Goal: Task Accomplishment & Management: Manage account settings

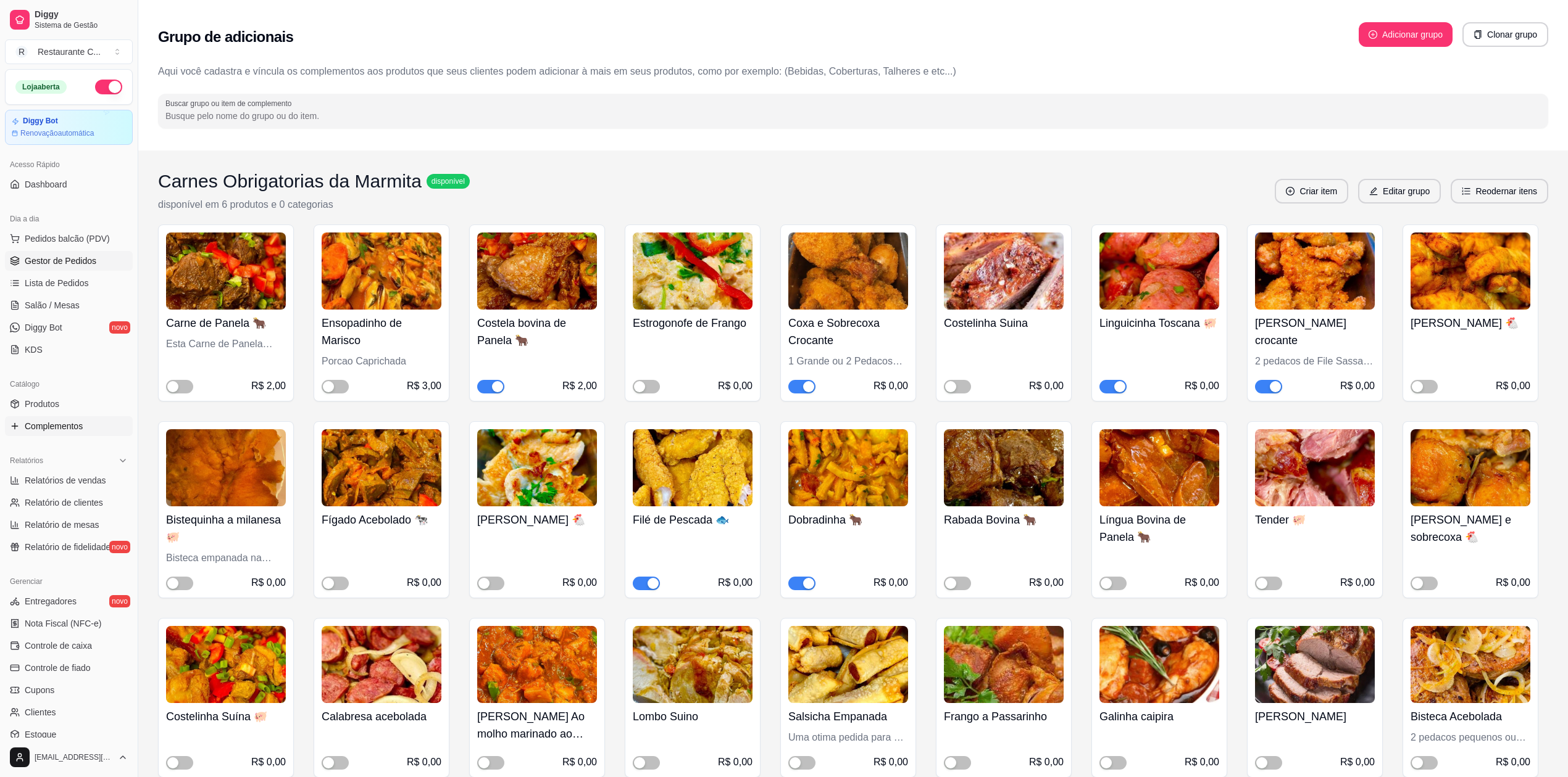
click at [82, 260] on span "Gestor de Pedidos" at bounding box center [60, 261] width 71 height 13
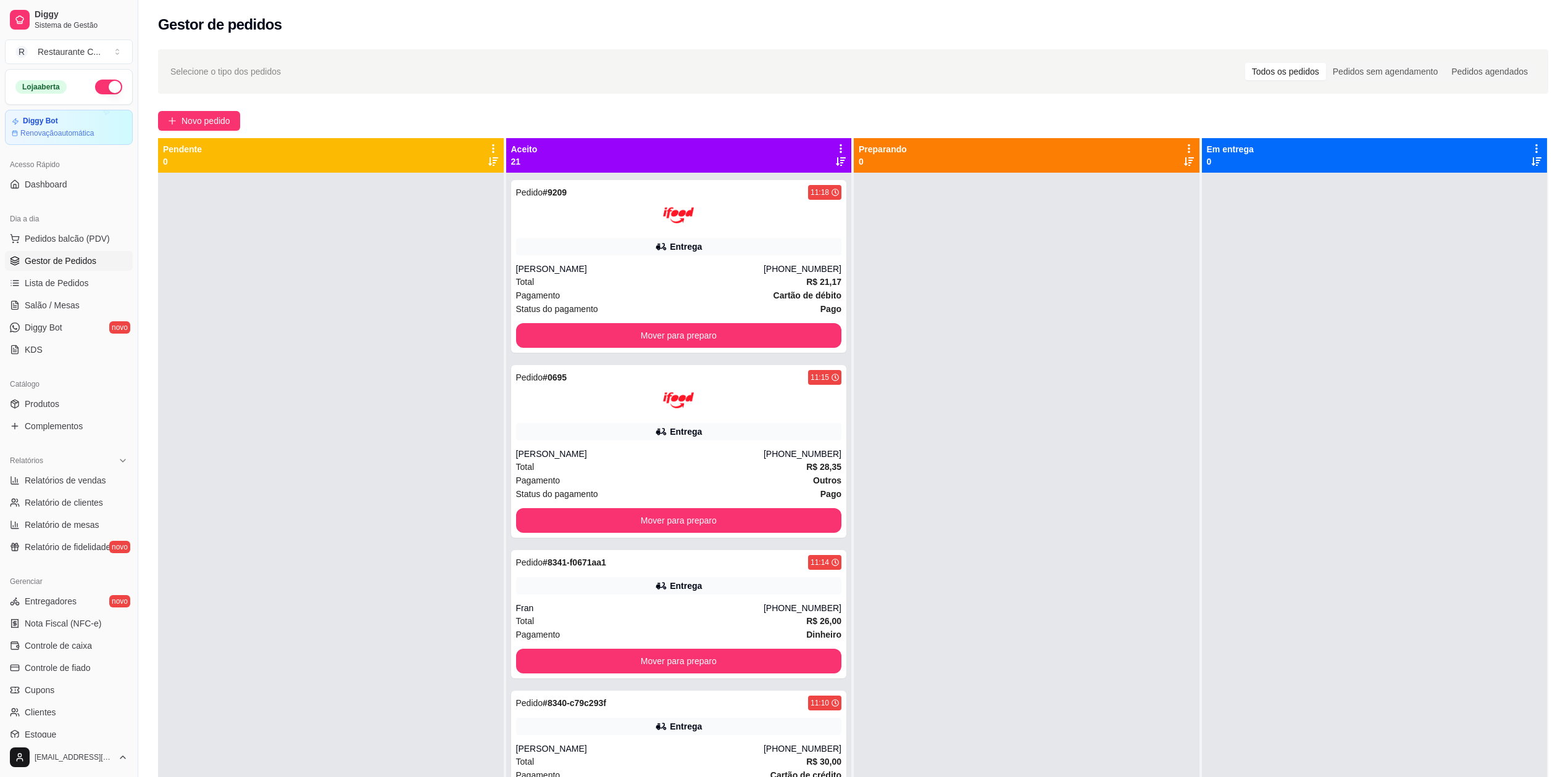
click at [840, 146] on icon at bounding box center [840, 149] width 3 height 9
click at [776, 179] on span "Com essa opção você tem a opção de mover todos os pedidos que estão em uma etap…" at bounding box center [739, 193] width 183 height 30
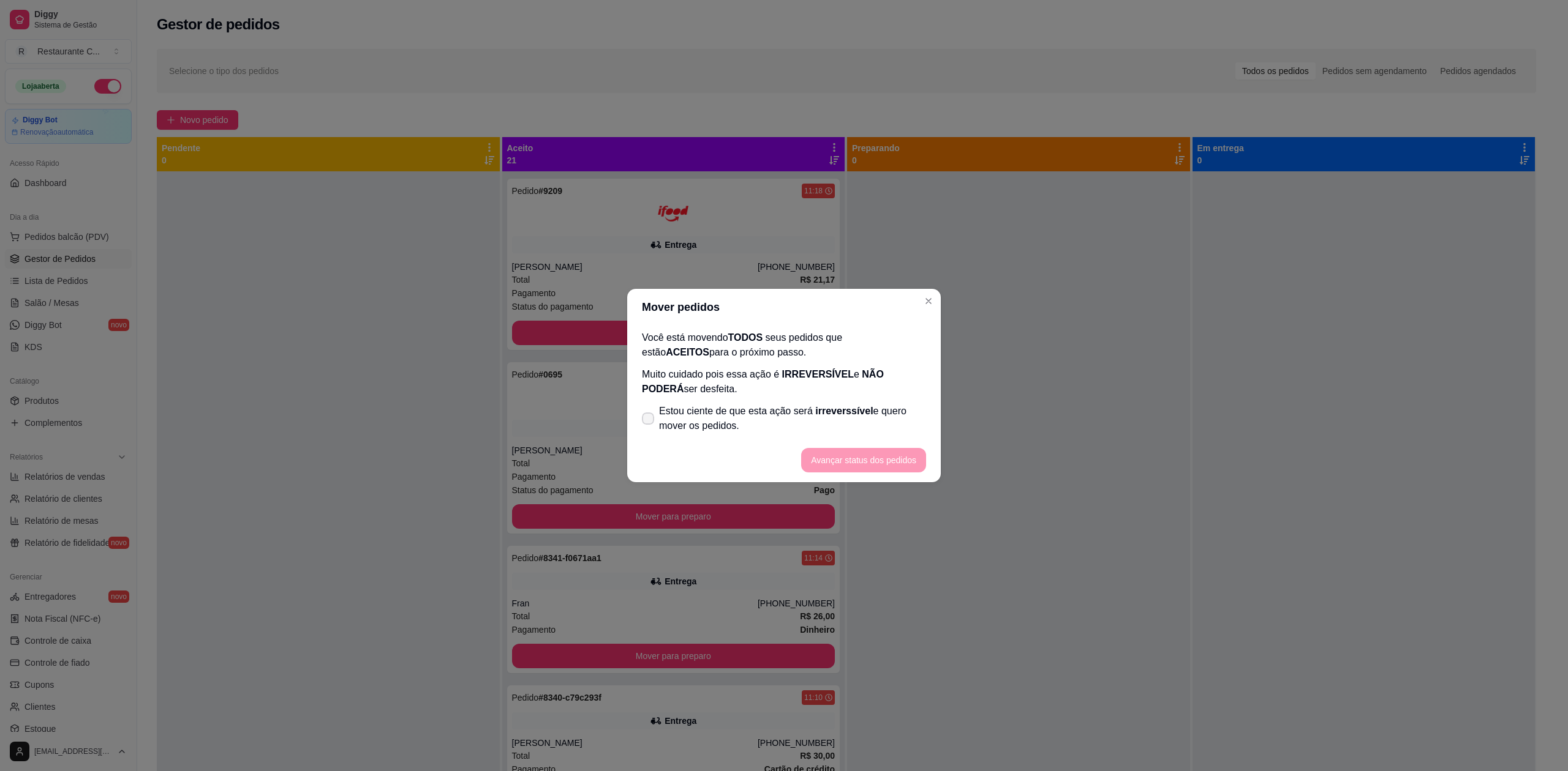
click at [650, 421] on icon at bounding box center [648, 419] width 10 height 7
click at [649, 421] on input "Estou ciente de que esta ação será irreverssível e quero mover os pedidos." at bounding box center [645, 425] width 8 height 8
checkbox input "true"
click at [863, 468] on button "Avançar status dos pedidos" at bounding box center [863, 460] width 125 height 24
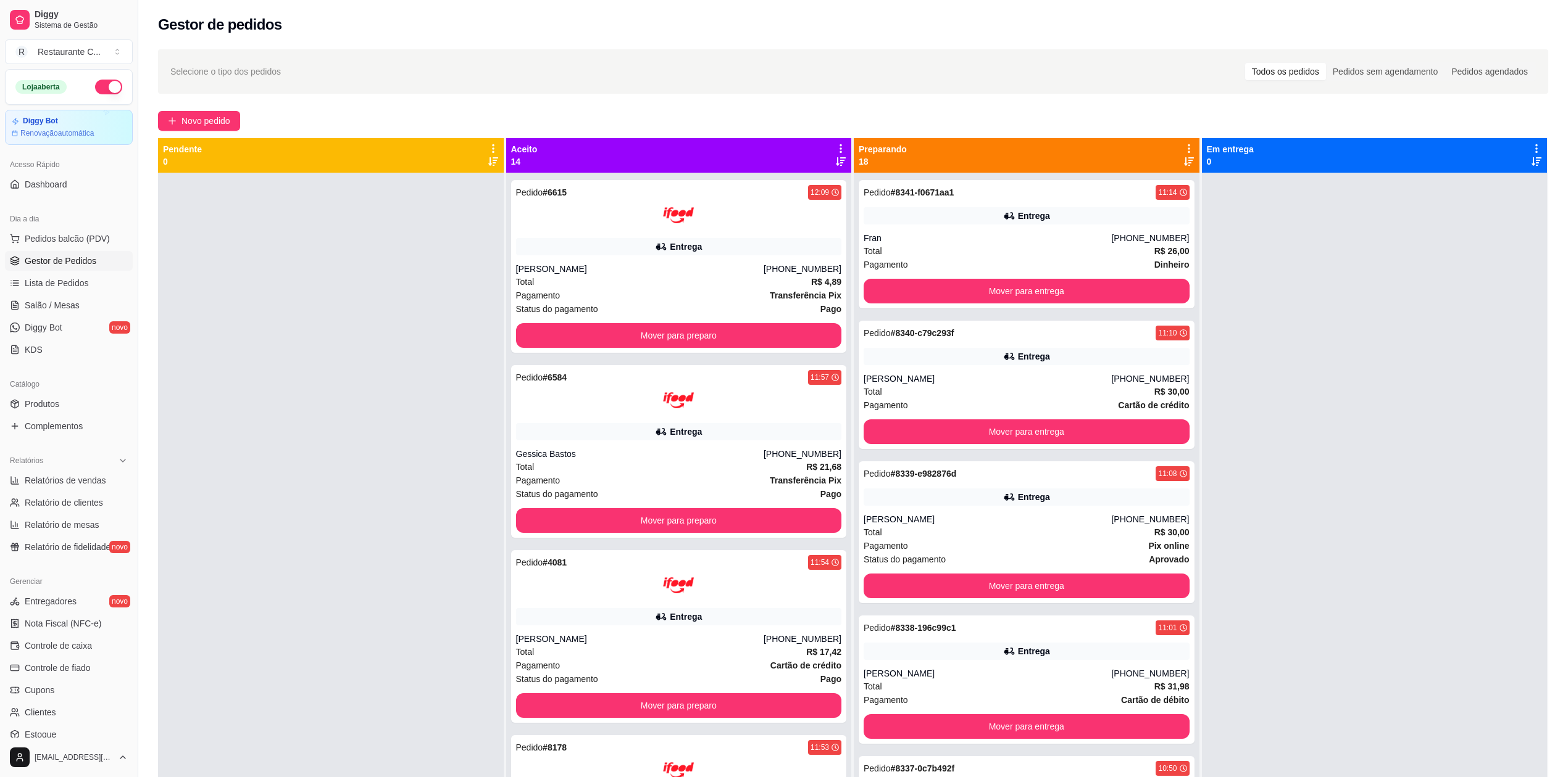
click at [840, 148] on icon at bounding box center [840, 148] width 11 height 11
click at [796, 182] on span "Com essa opção você tem a opção de mover todos os pedidos que estão em uma etap…" at bounding box center [739, 193] width 183 height 30
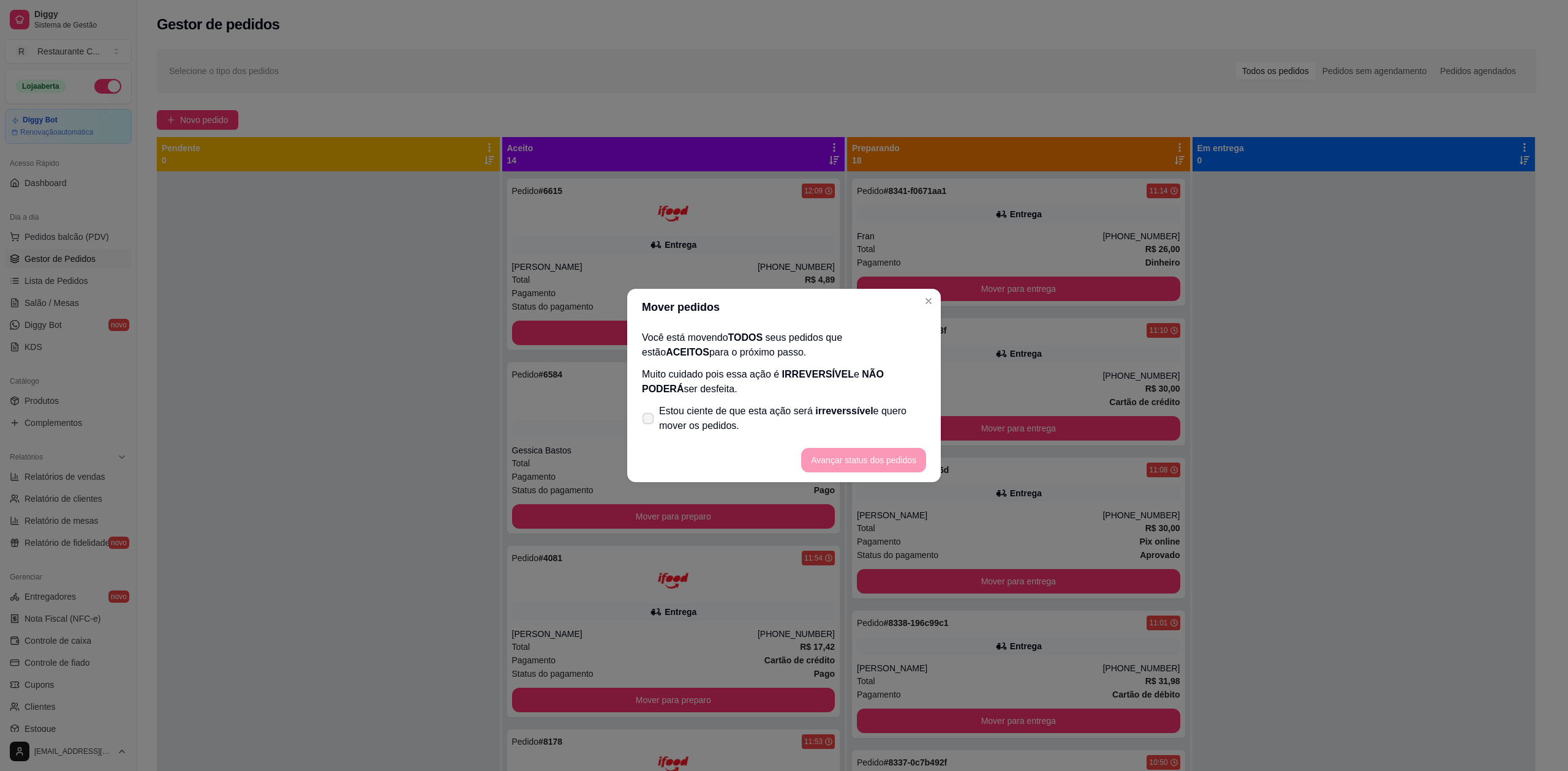
click at [684, 431] on span "Estou ciente de que esta ação será irreverssível e quero mover os pedidos." at bounding box center [793, 419] width 267 height 30
click at [649, 429] on input "Estou ciente de que esta ação será irreverssível e quero mover os pedidos." at bounding box center [645, 425] width 8 height 8
checkbox input "true"
click at [873, 474] on footer "Avançar status dos pedidos" at bounding box center [784, 460] width 314 height 44
click at [873, 455] on button "Avançar status dos pedidos" at bounding box center [863, 460] width 125 height 24
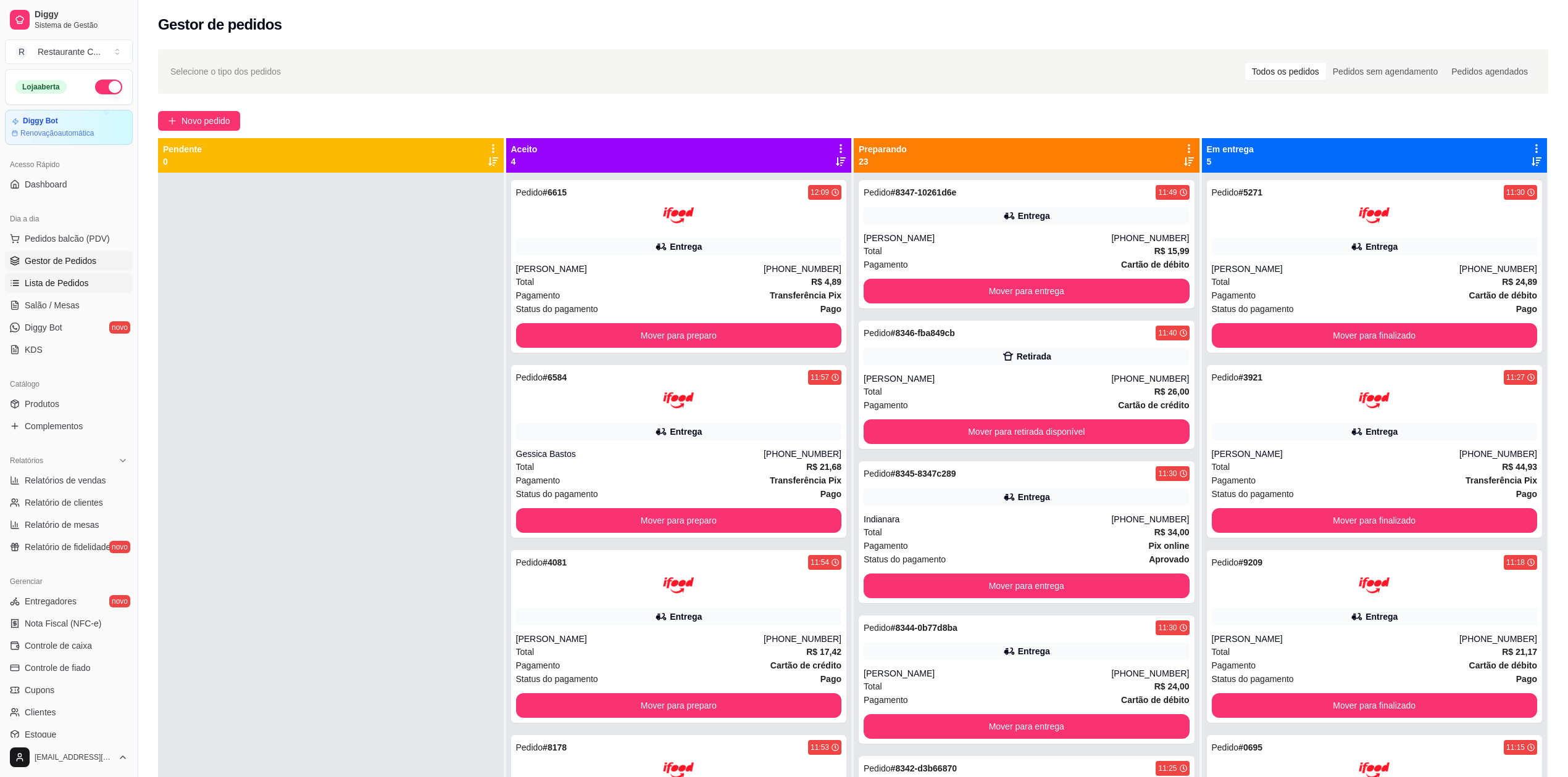
click at [87, 277] on link "Lista de Pedidos" at bounding box center [68, 284] width 127 height 20
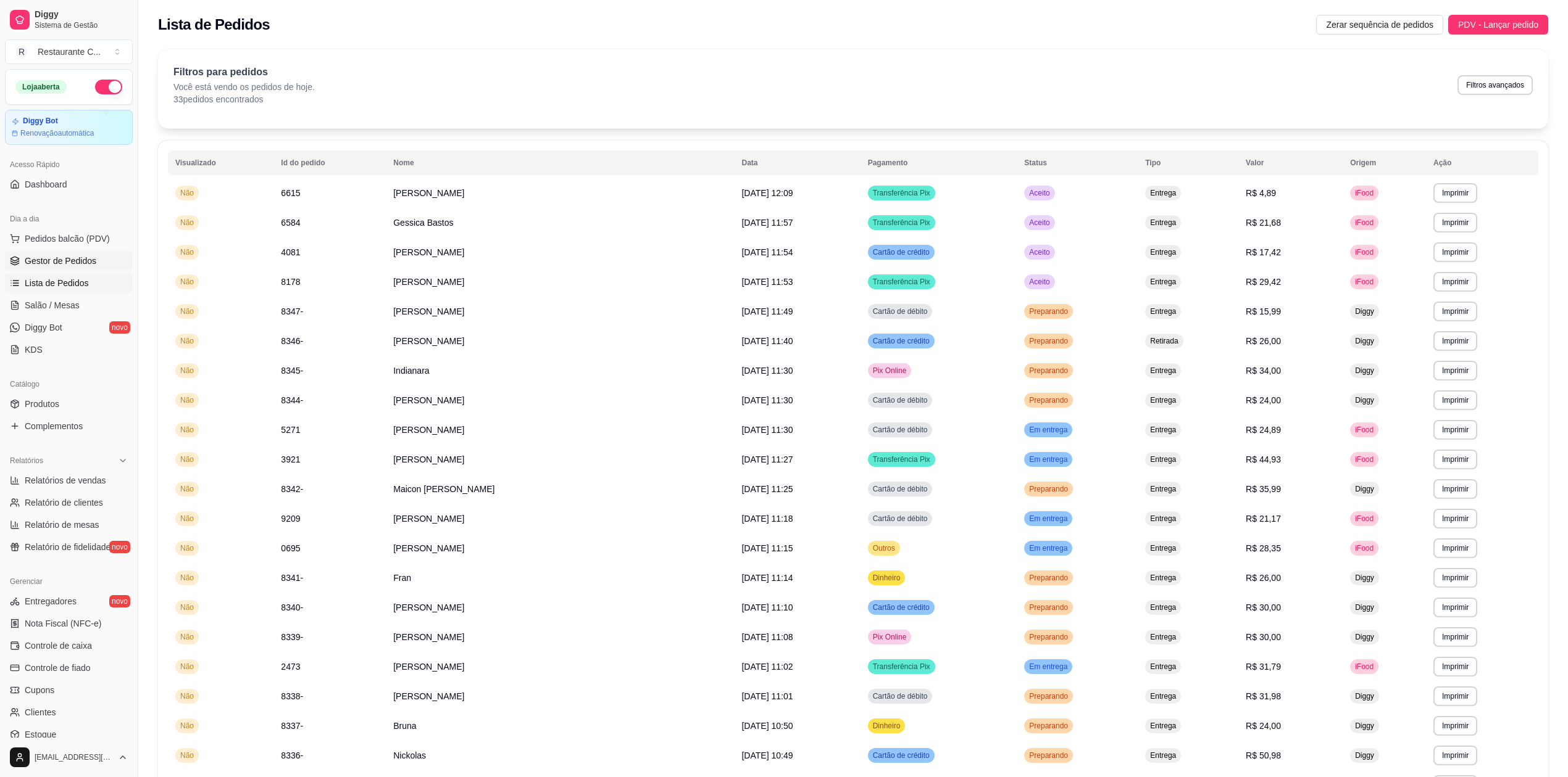
click at [99, 257] on link "Gestor de Pedidos" at bounding box center [68, 261] width 127 height 20
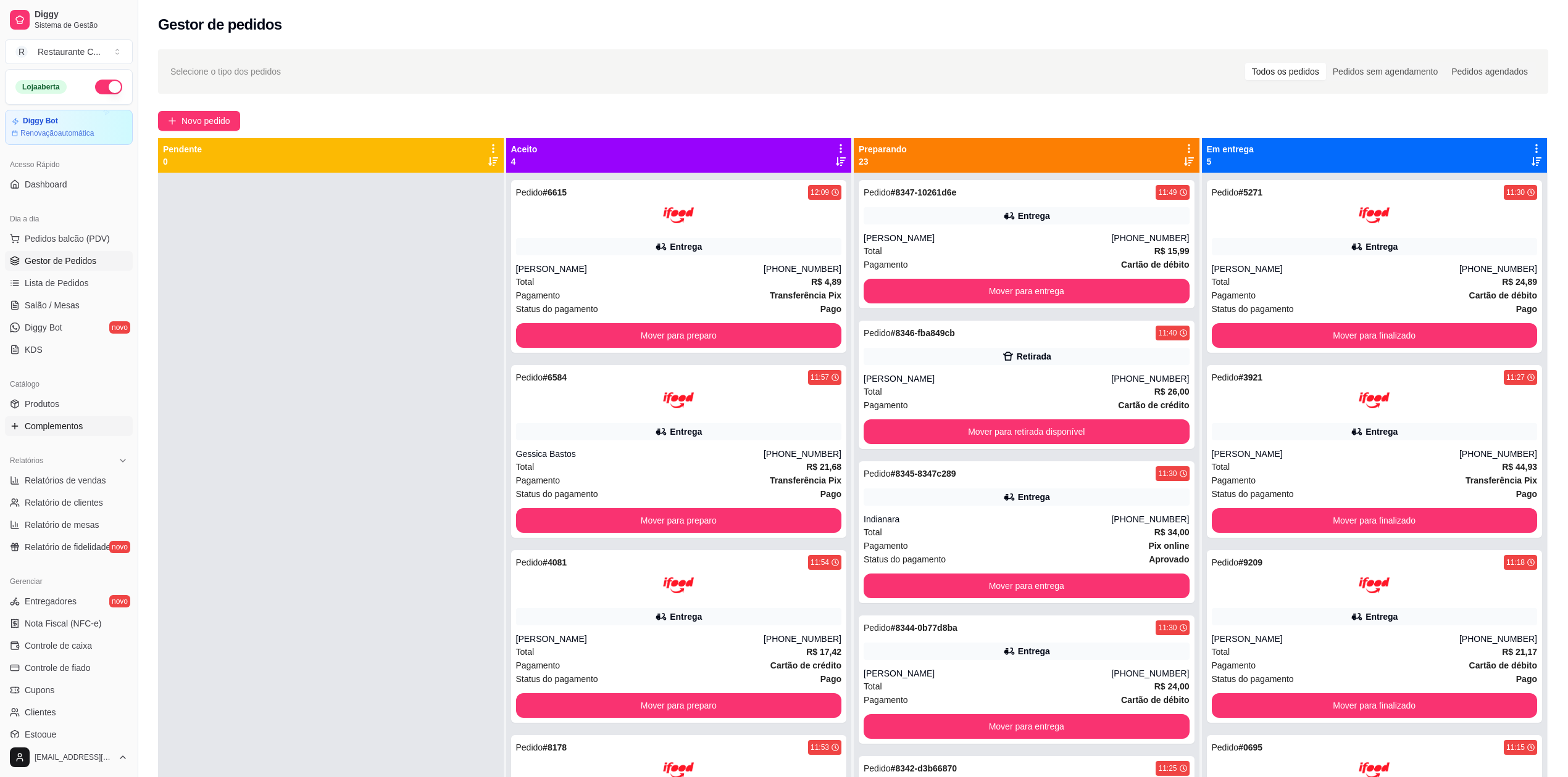
click at [58, 433] on link "Complementos" at bounding box center [68, 426] width 127 height 20
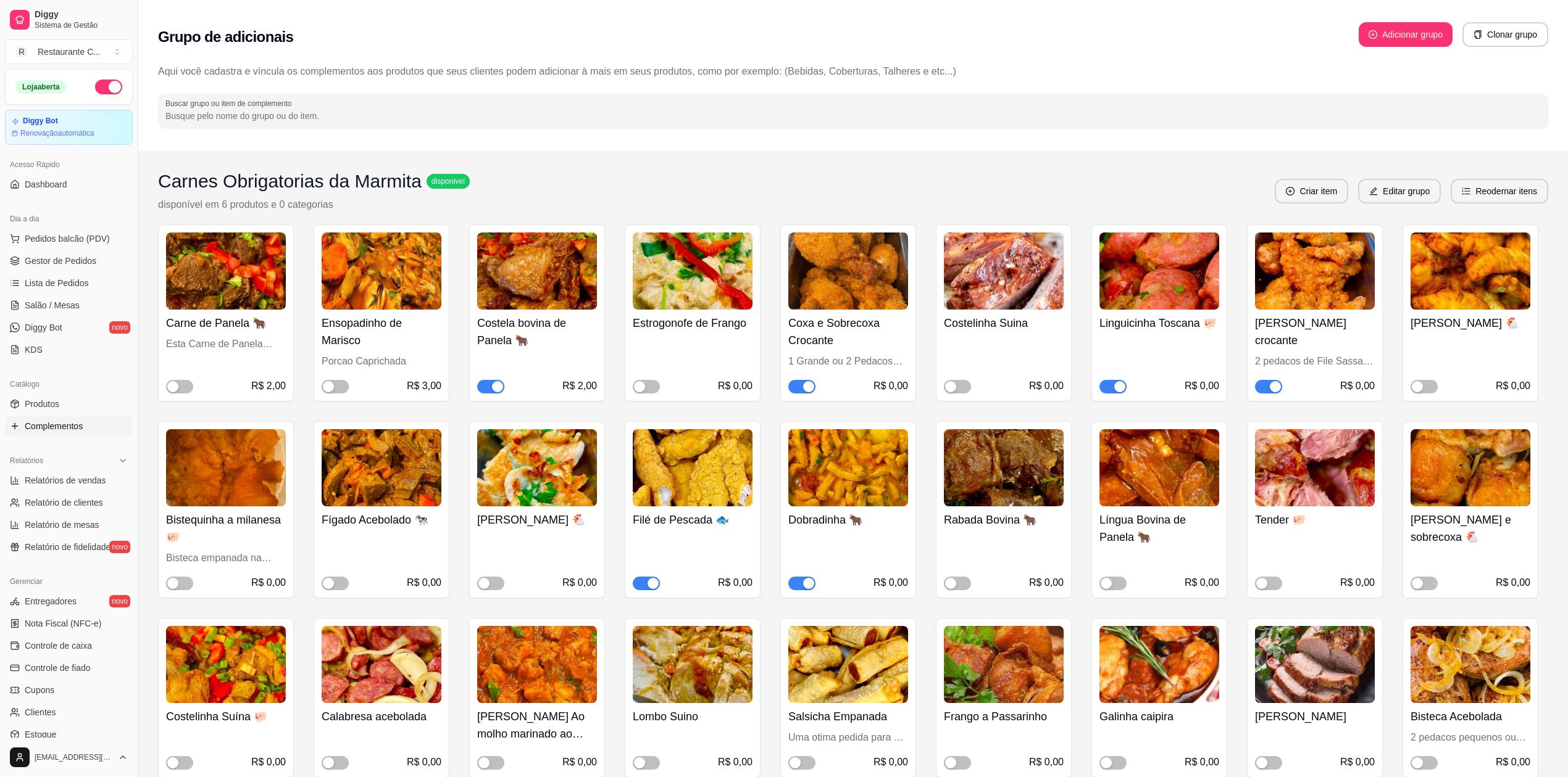
click at [486, 386] on span "button" at bounding box center [491, 387] width 27 height 14
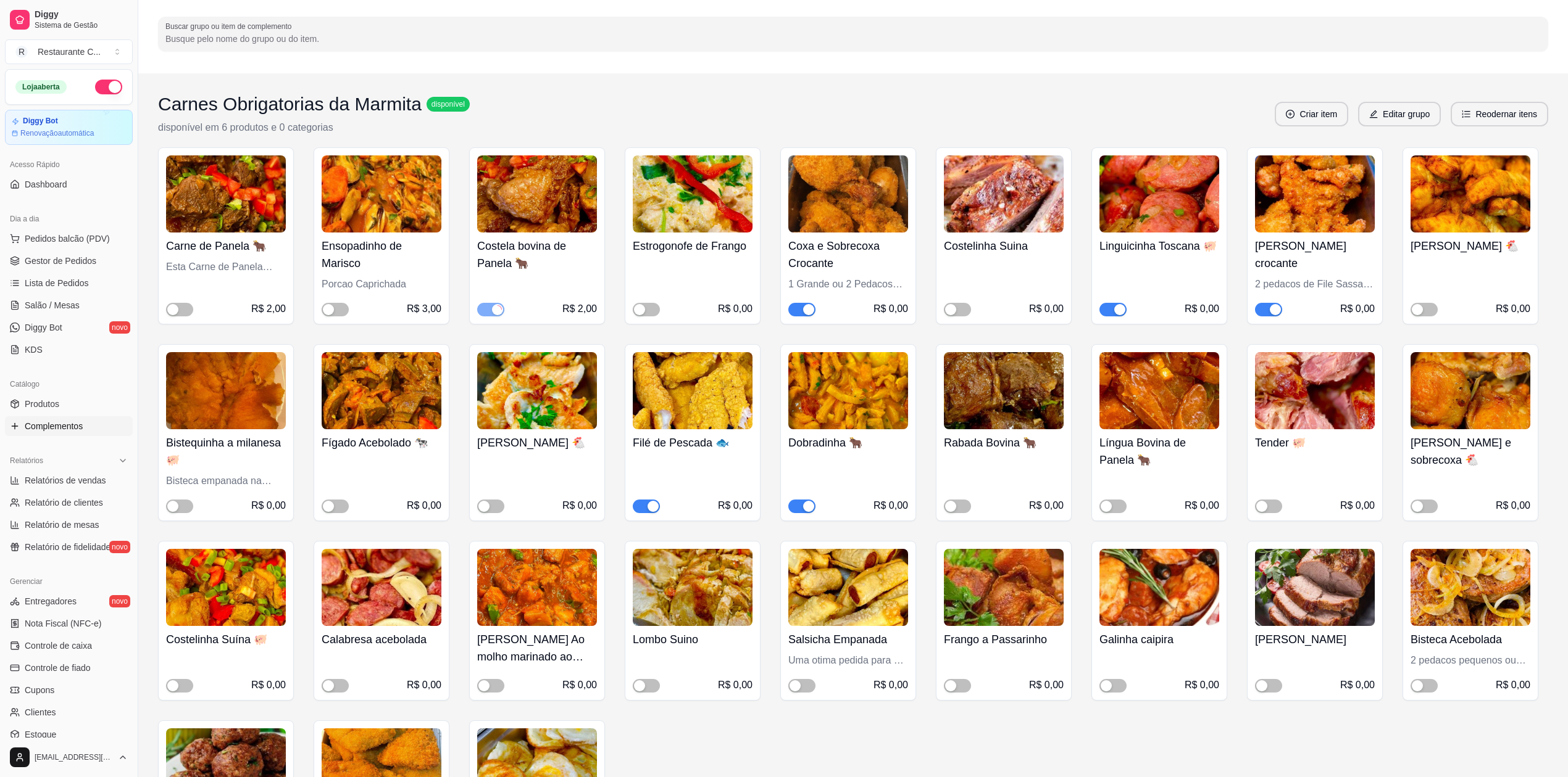
scroll to position [164, 0]
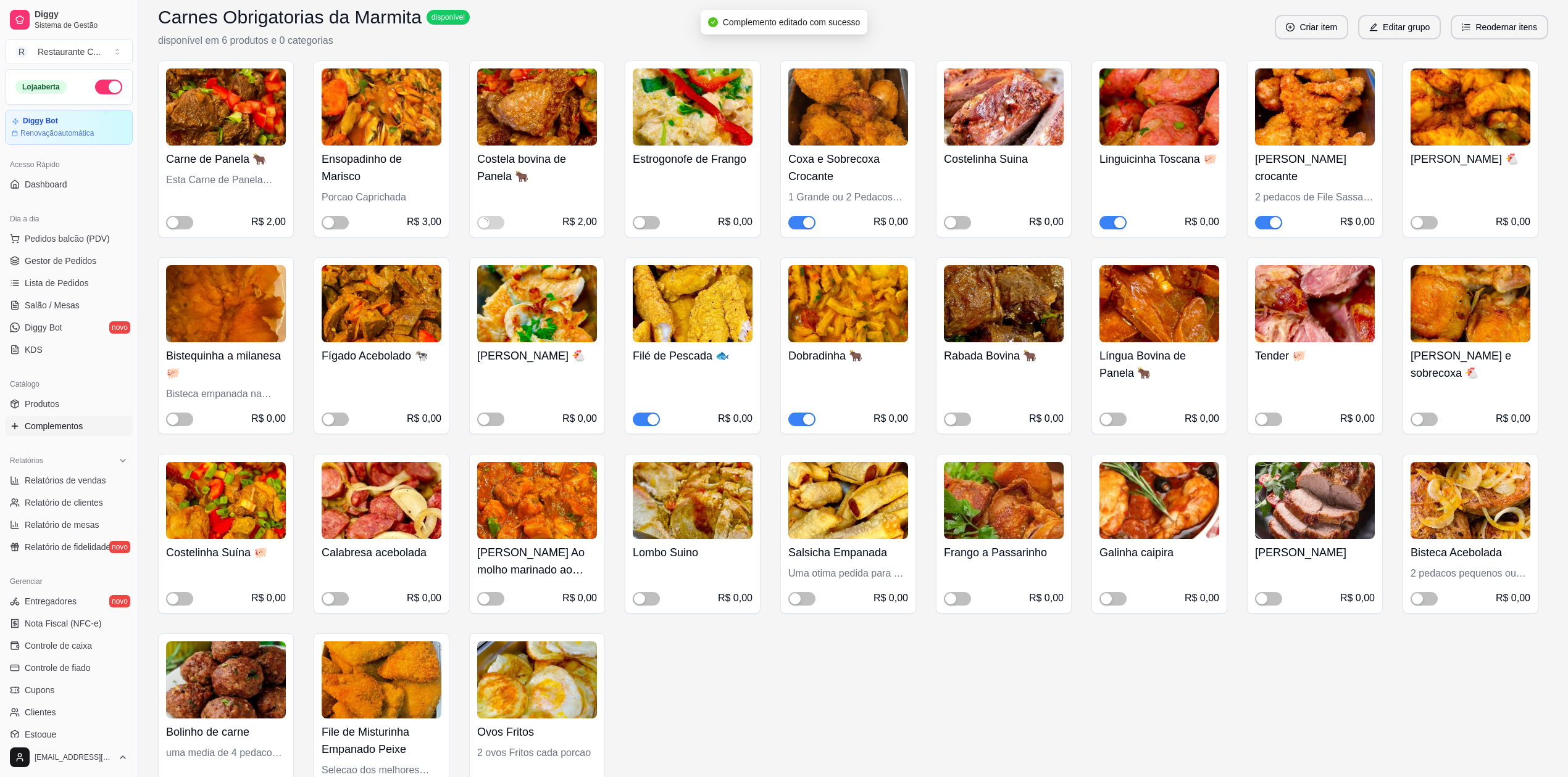
click at [645, 419] on span "button" at bounding box center [646, 419] width 27 height 14
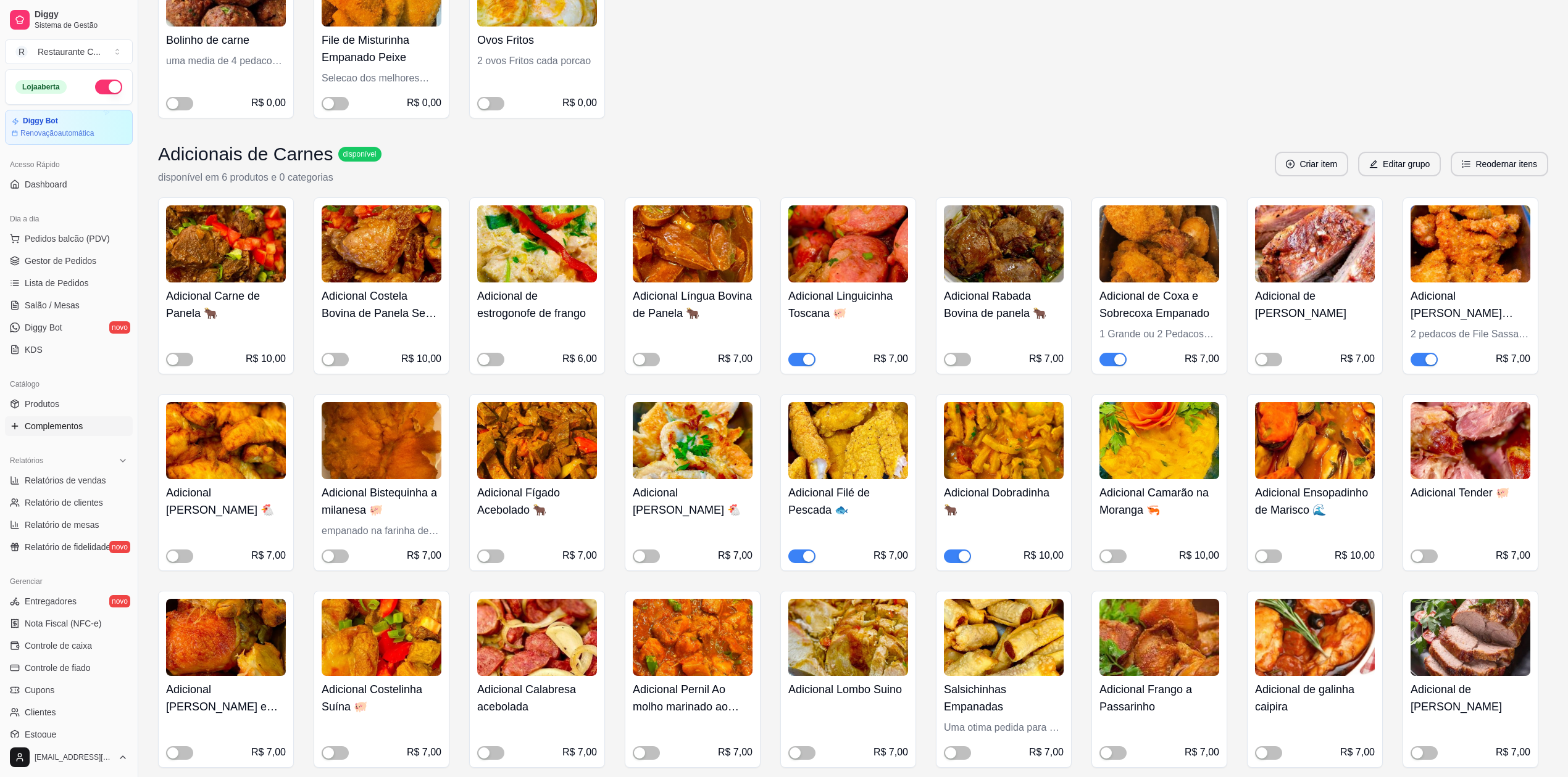
scroll to position [822, 0]
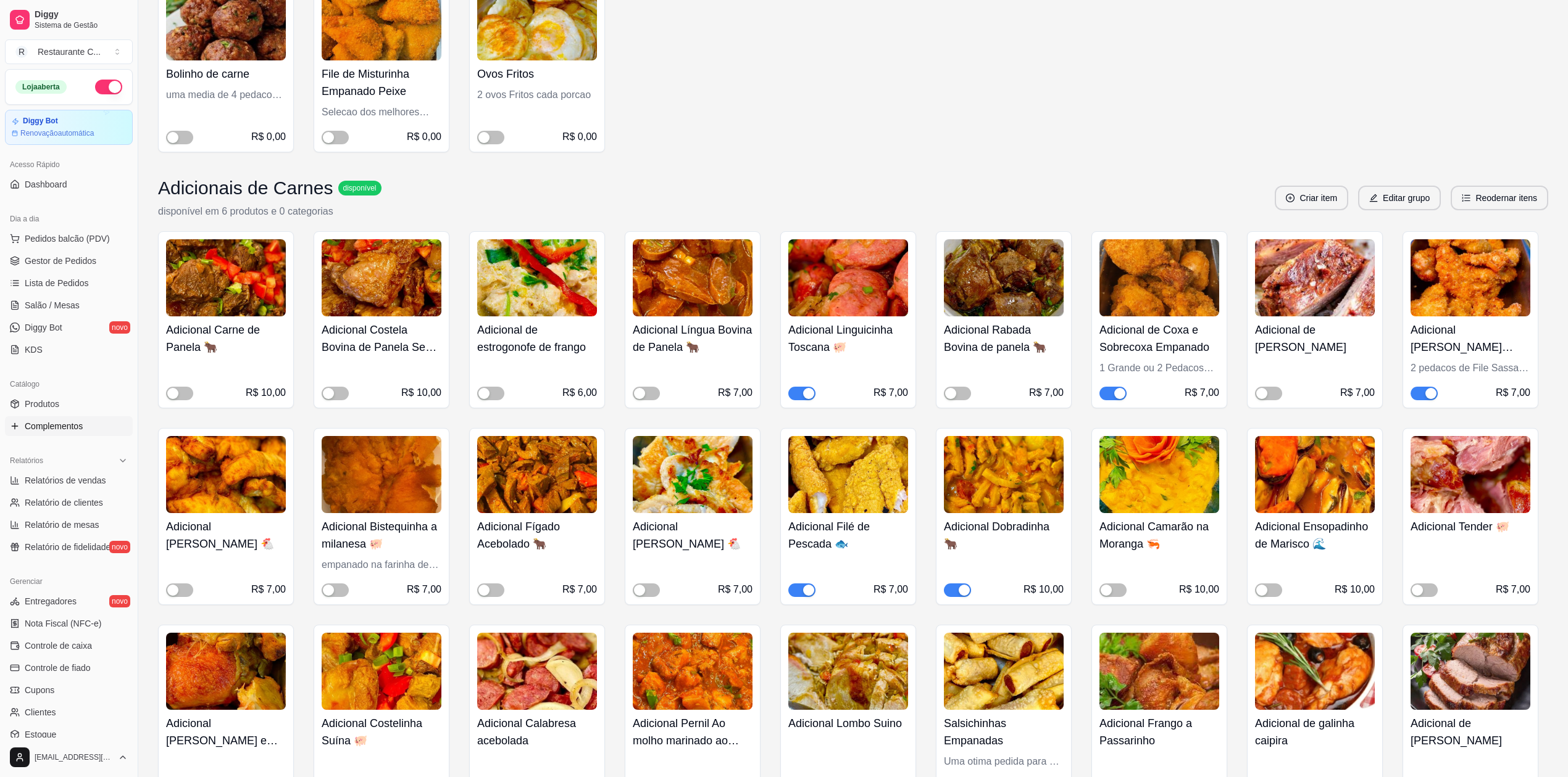
click at [798, 588] on span "button" at bounding box center [802, 590] width 27 height 14
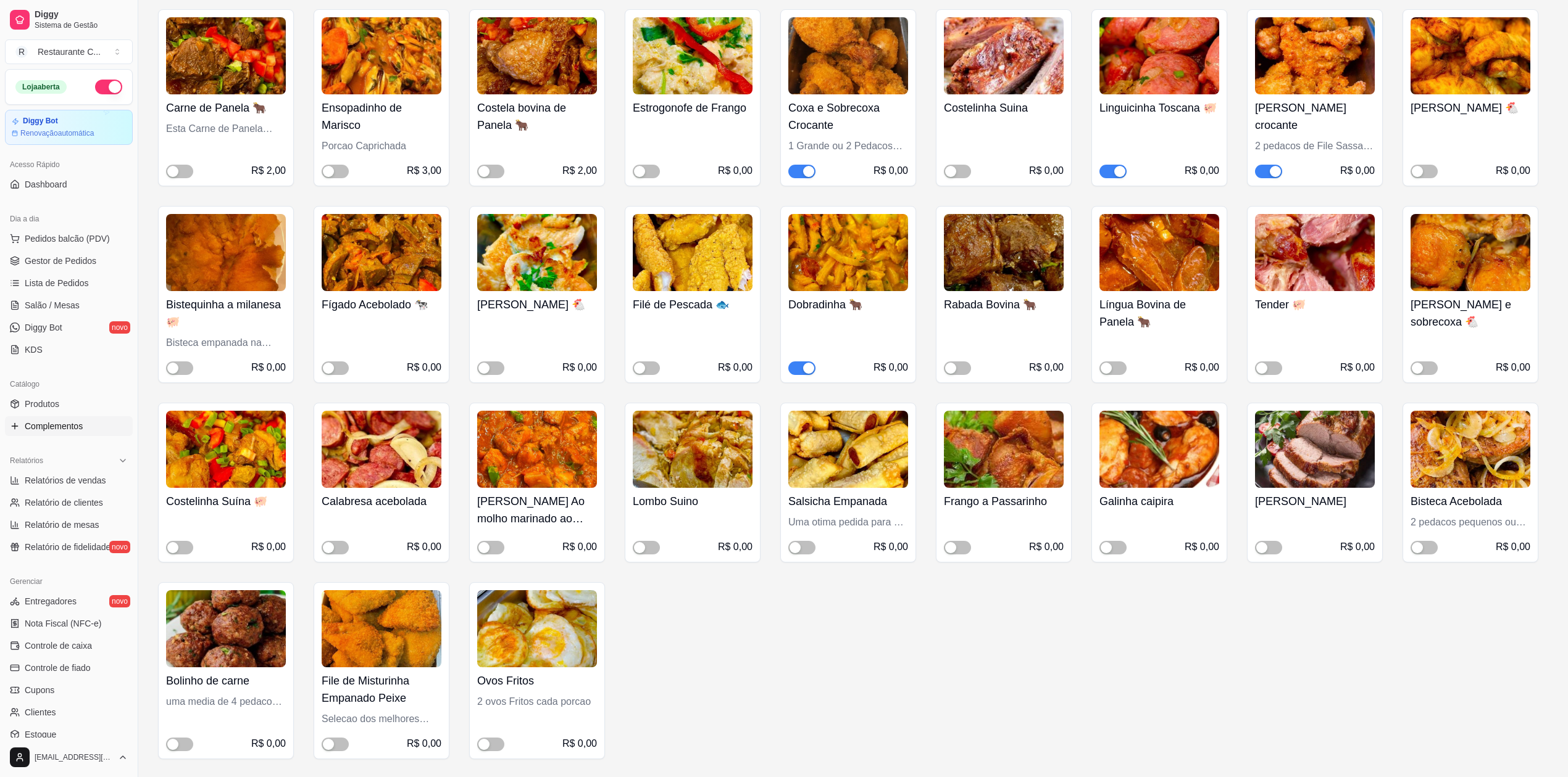
scroll to position [0, 0]
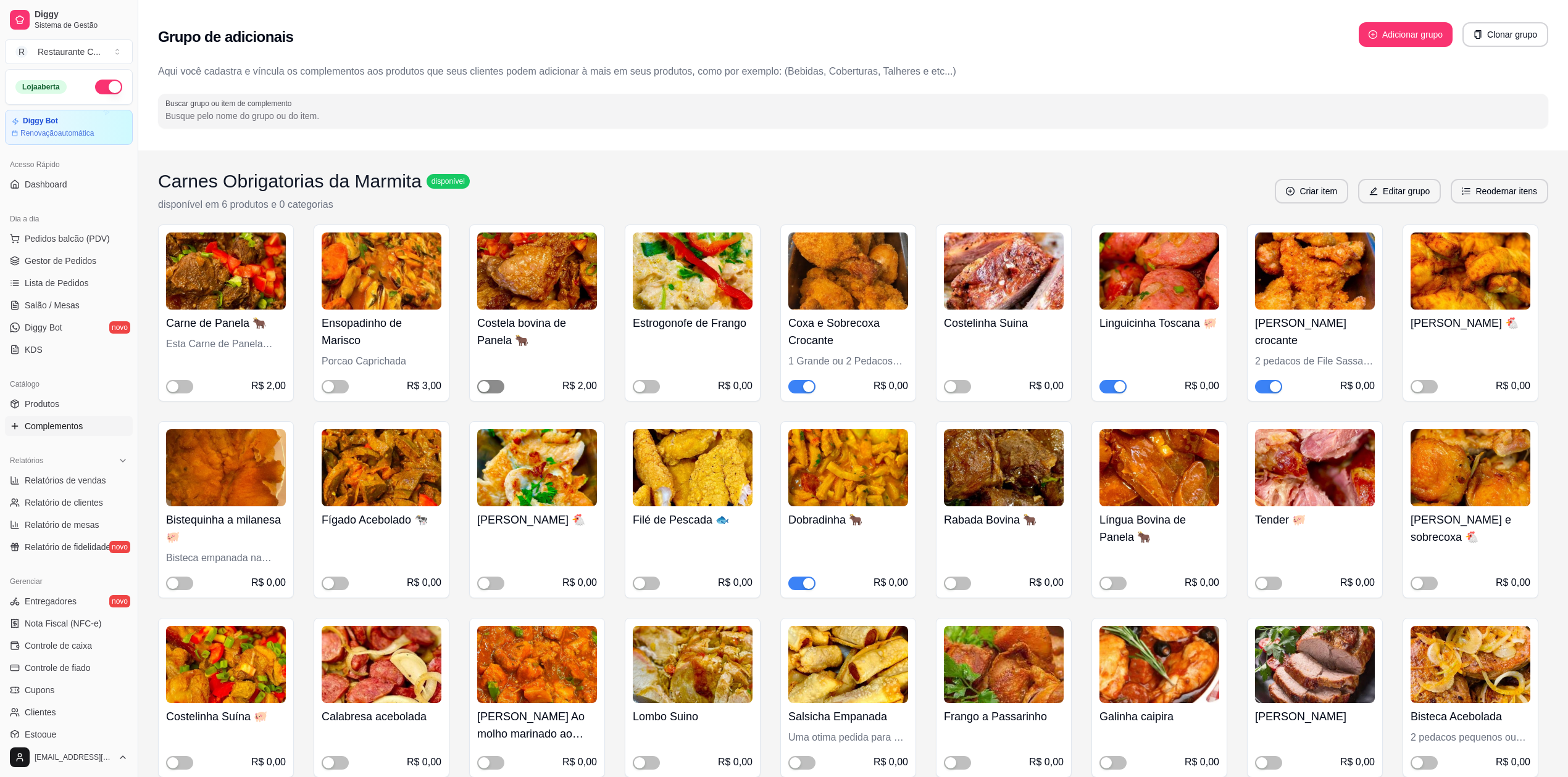
click at [492, 385] on span "button" at bounding box center [491, 387] width 27 height 14
